Goal: Task Accomplishment & Management: Use online tool/utility

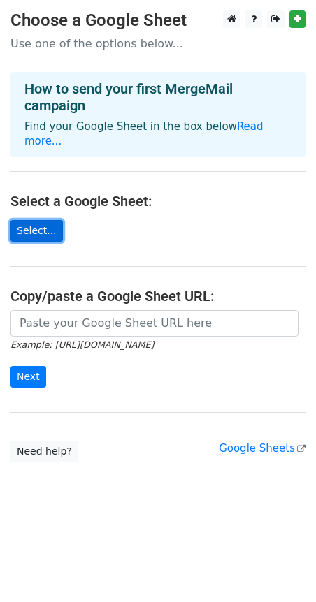
click at [33, 232] on link "Select..." at bounding box center [36, 231] width 52 height 22
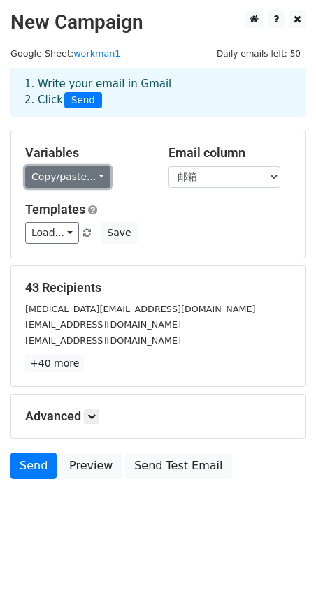
click at [103, 182] on link "Copy/paste..." at bounding box center [67, 177] width 85 height 22
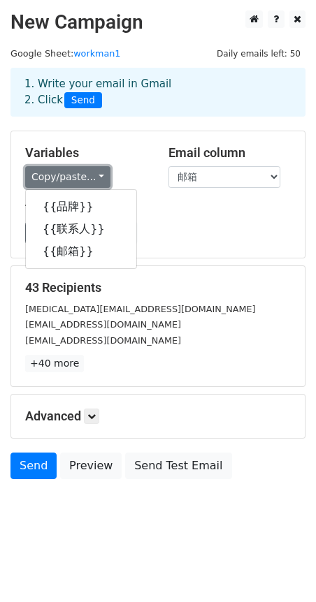
click at [103, 182] on link "Copy/paste..." at bounding box center [67, 177] width 85 height 22
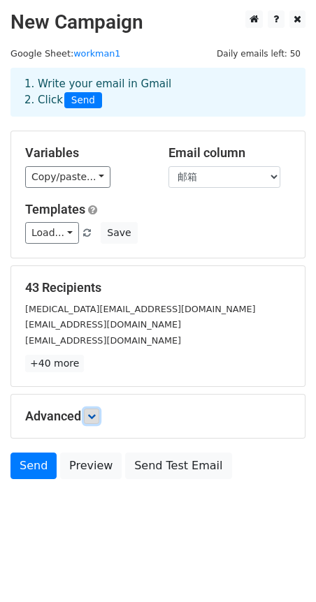
click at [93, 420] on icon at bounding box center [91, 416] width 8 height 8
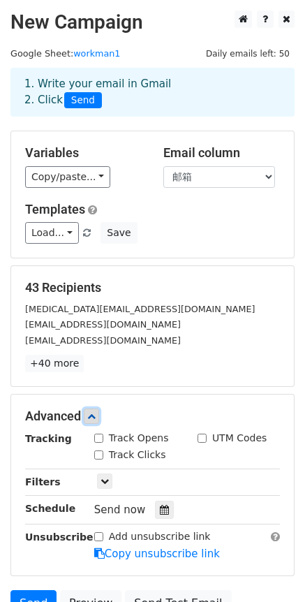
click at [93, 420] on icon at bounding box center [91, 416] width 8 height 8
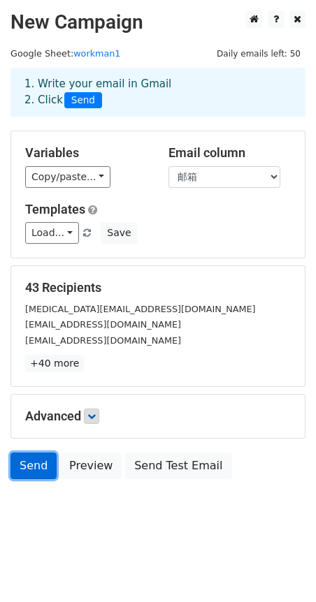
click at [46, 465] on link "Send" at bounding box center [33, 466] width 46 height 27
click at [29, 463] on link "Send" at bounding box center [33, 466] width 46 height 27
click at [31, 472] on link "Send" at bounding box center [33, 466] width 46 height 27
click at [37, 469] on link "Send" at bounding box center [33, 466] width 46 height 27
click at [37, 470] on link "Send" at bounding box center [33, 466] width 46 height 27
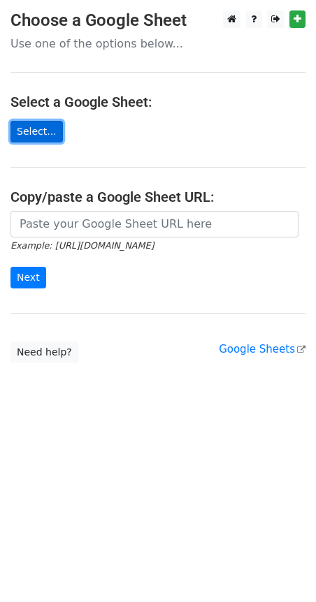
click at [44, 132] on link "Select..." at bounding box center [36, 132] width 52 height 22
click at [43, 134] on link "Select..." at bounding box center [36, 132] width 52 height 22
